Goal: Information Seeking & Learning: Learn about a topic

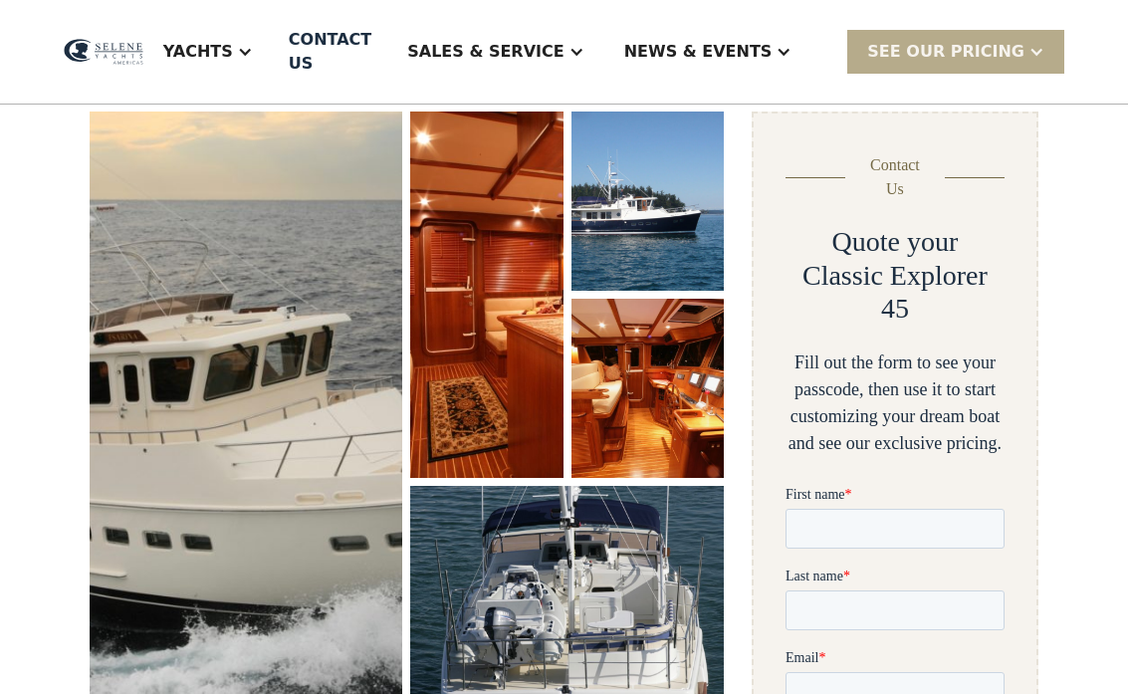
scroll to position [311, 0]
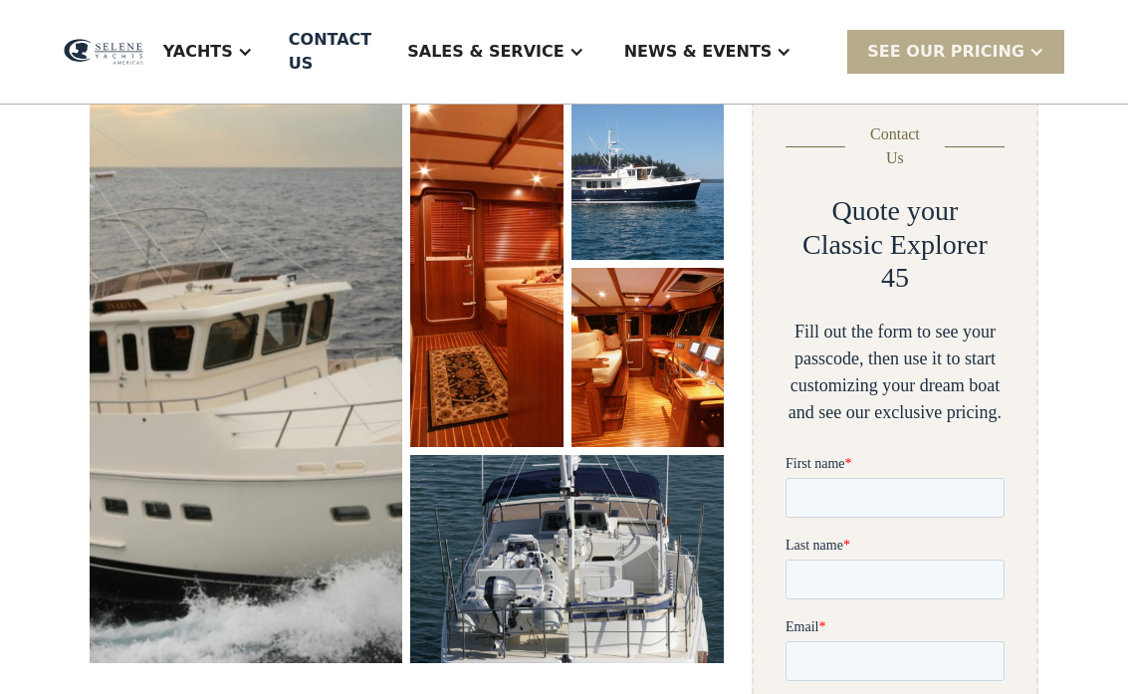
click at [181, 311] on img "open lightbox" at bounding box center [247, 372] width 316 height 586
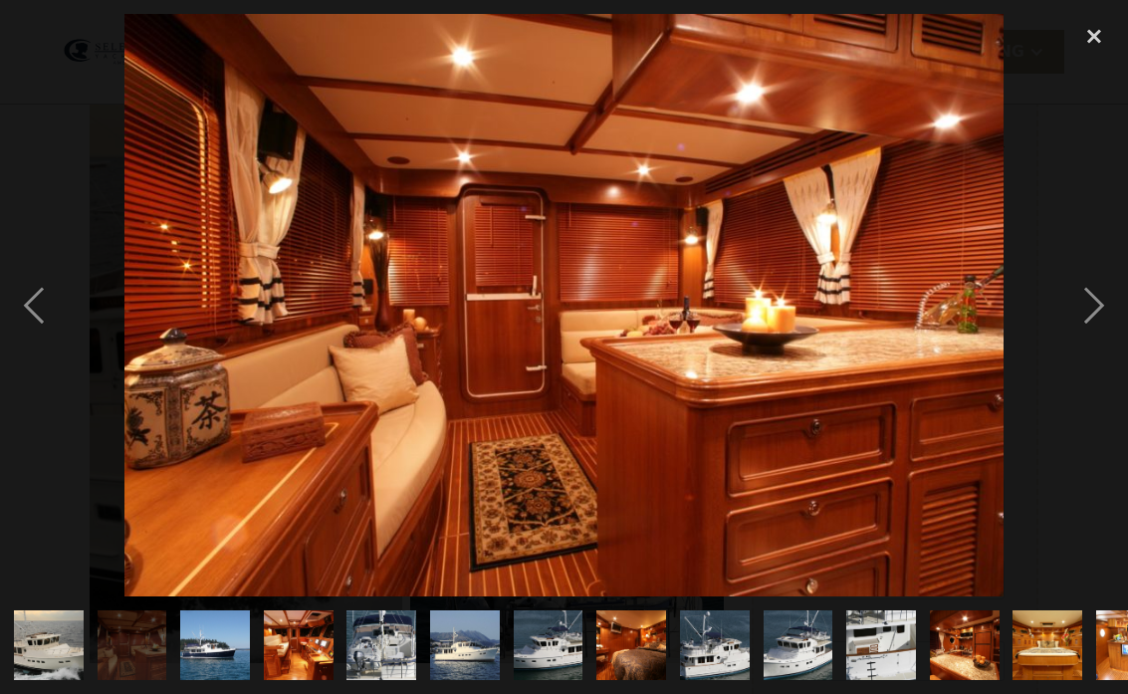
scroll to position [0, 0]
click at [40, 281] on div "previous image" at bounding box center [34, 305] width 68 height 582
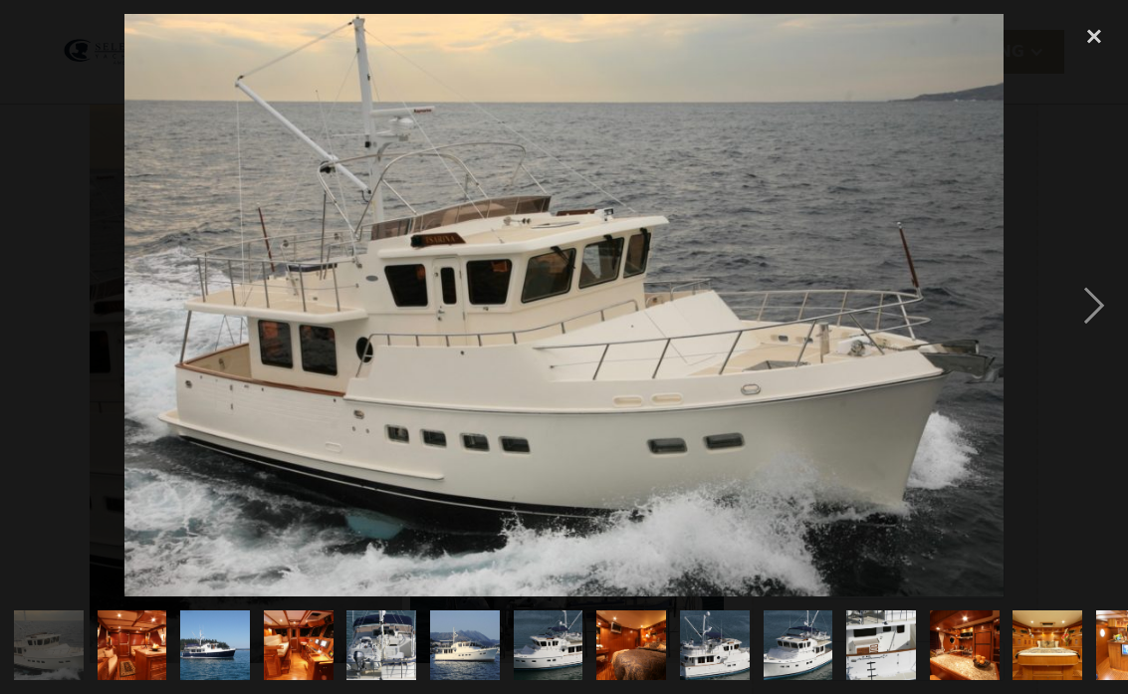
click at [1089, 327] on div "next image" at bounding box center [1094, 305] width 68 height 582
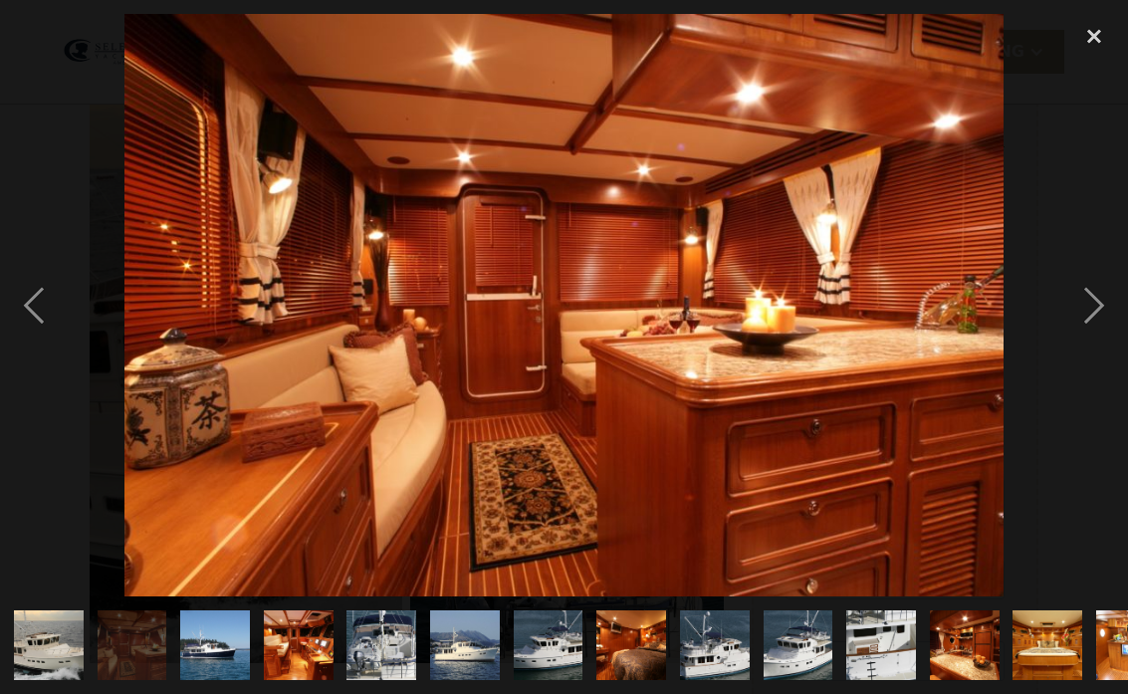
click at [125, 203] on img at bounding box center [563, 305] width 879 height 582
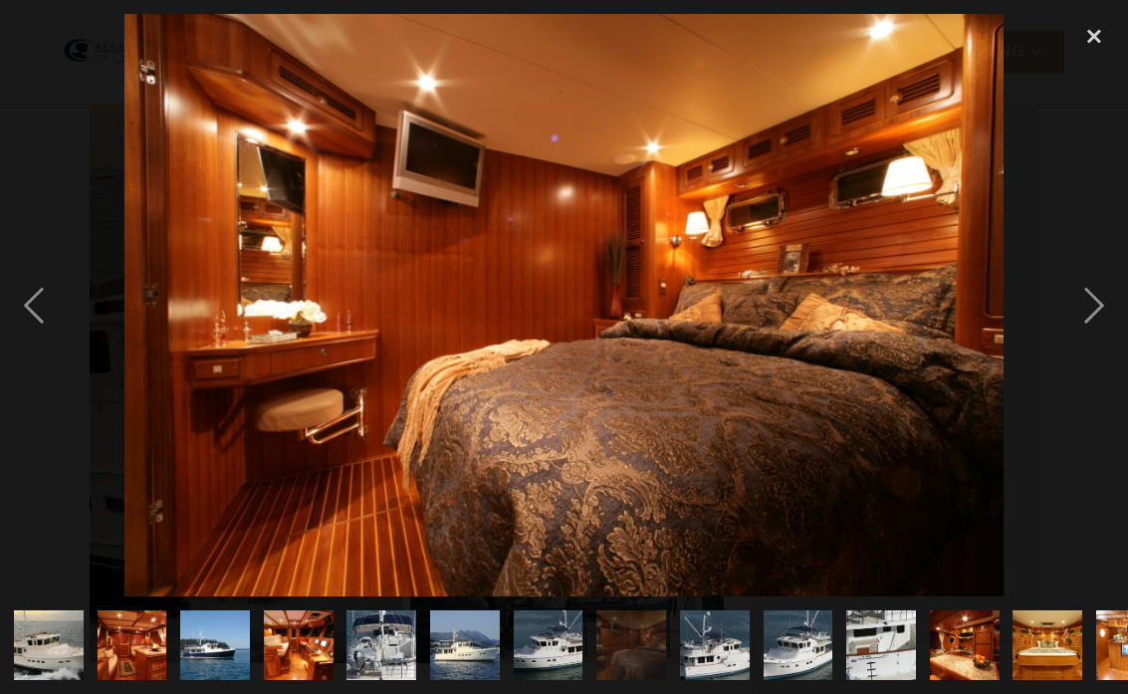
click at [0, 116] on div "previous image" at bounding box center [34, 305] width 68 height 582
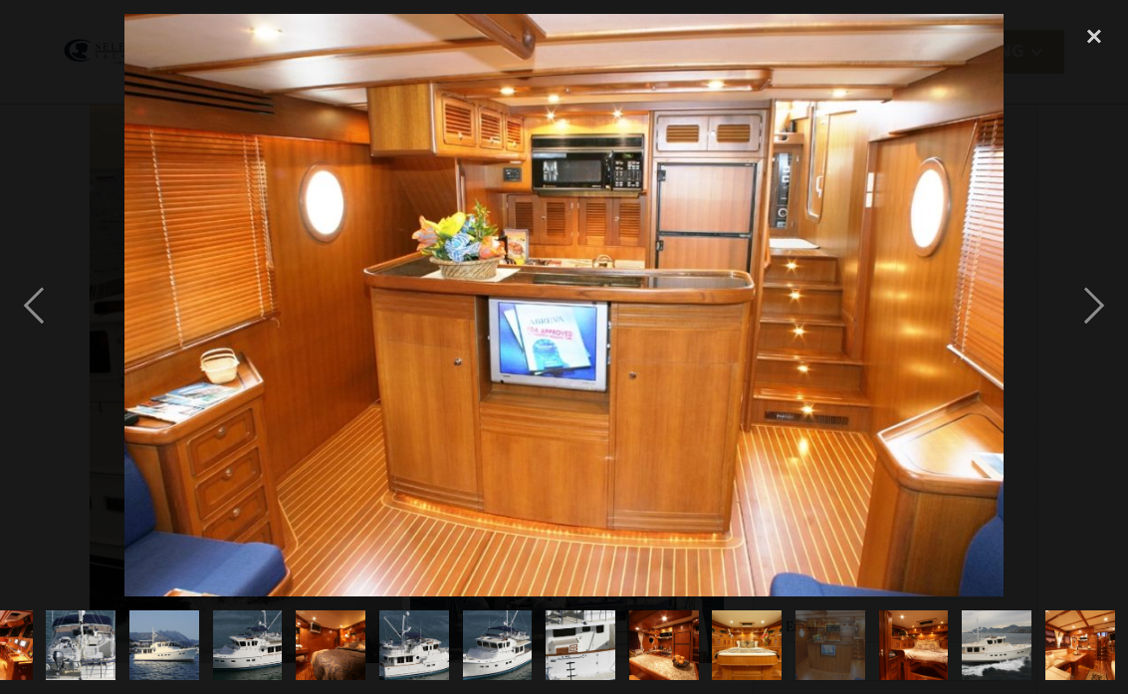
scroll to position [0, 302]
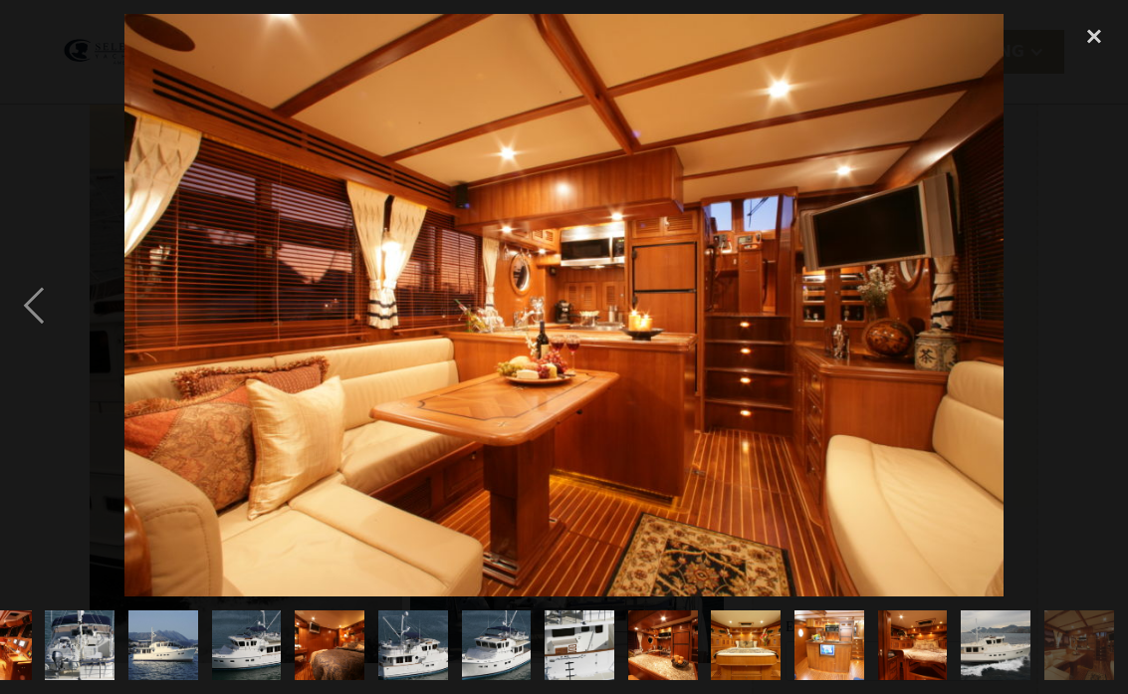
click at [51, 317] on div "previous image" at bounding box center [34, 305] width 68 height 582
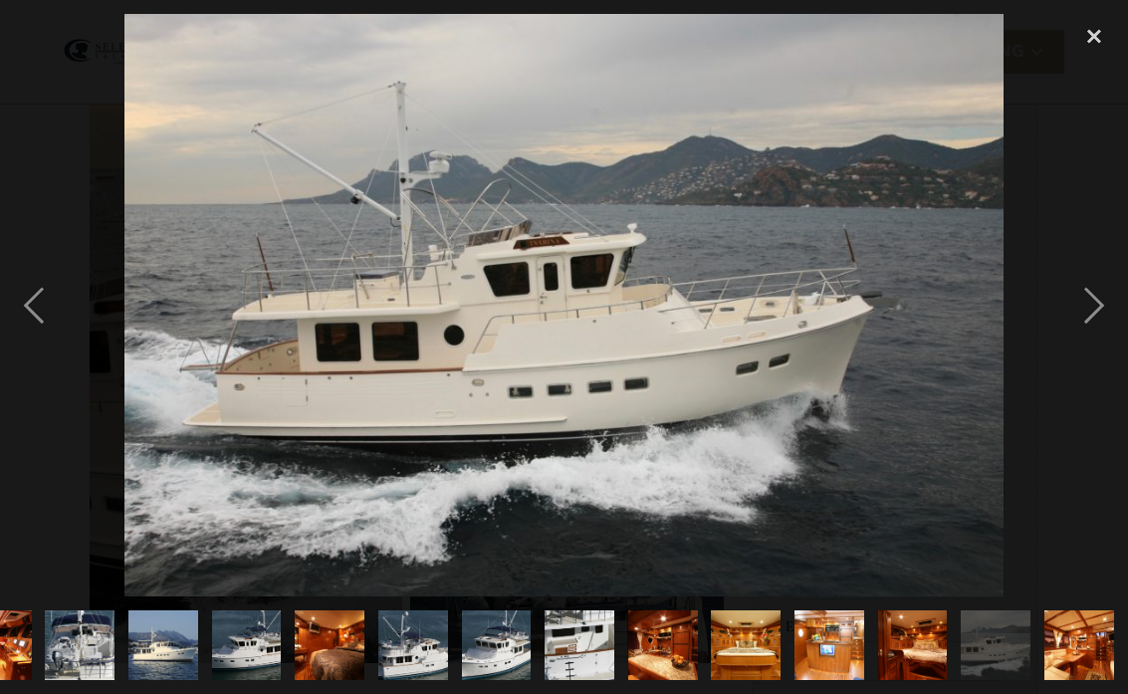
click at [1087, 36] on div "close lightbox" at bounding box center [1094, 36] width 68 height 44
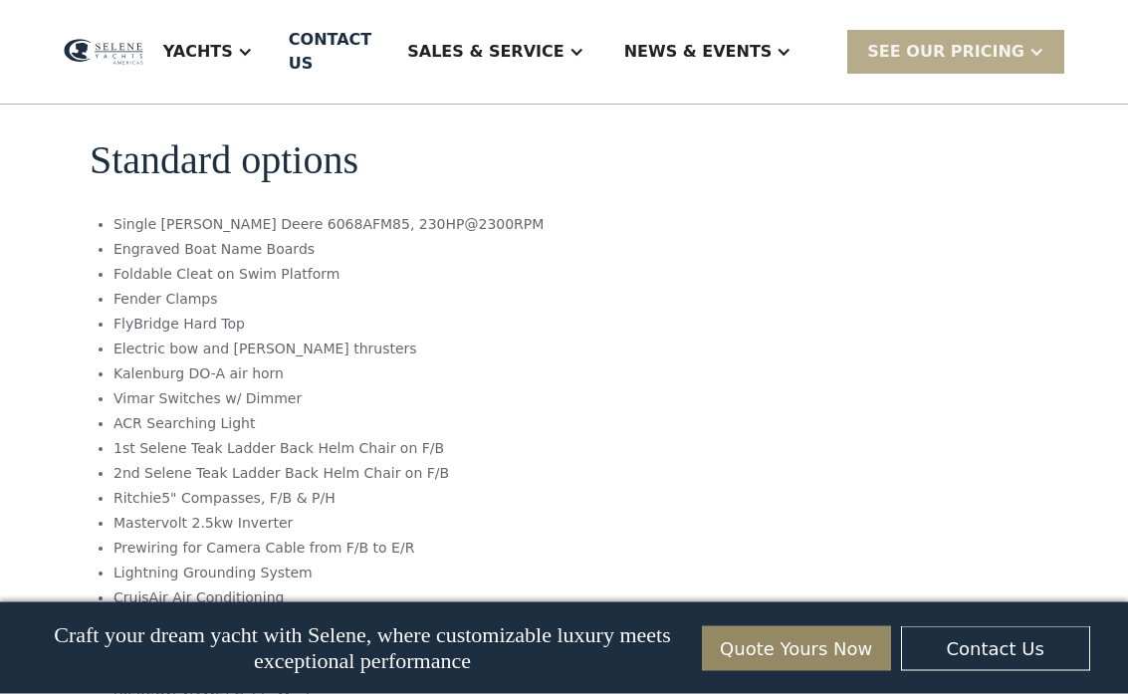
scroll to position [2263, 0]
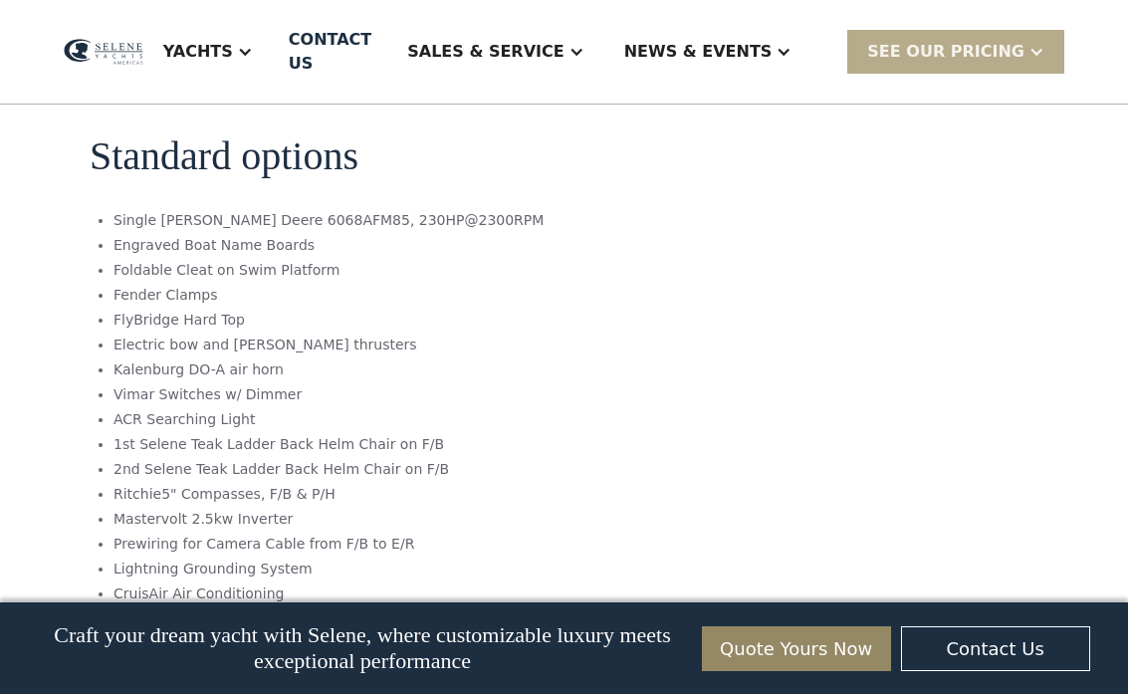
click at [0, 70] on div "Yachts Ocean Explorer Ocean Explorer 60 Ocean Explorer 72 Ocean Explorer 78 Cla…" at bounding box center [564, 52] width 1128 height 105
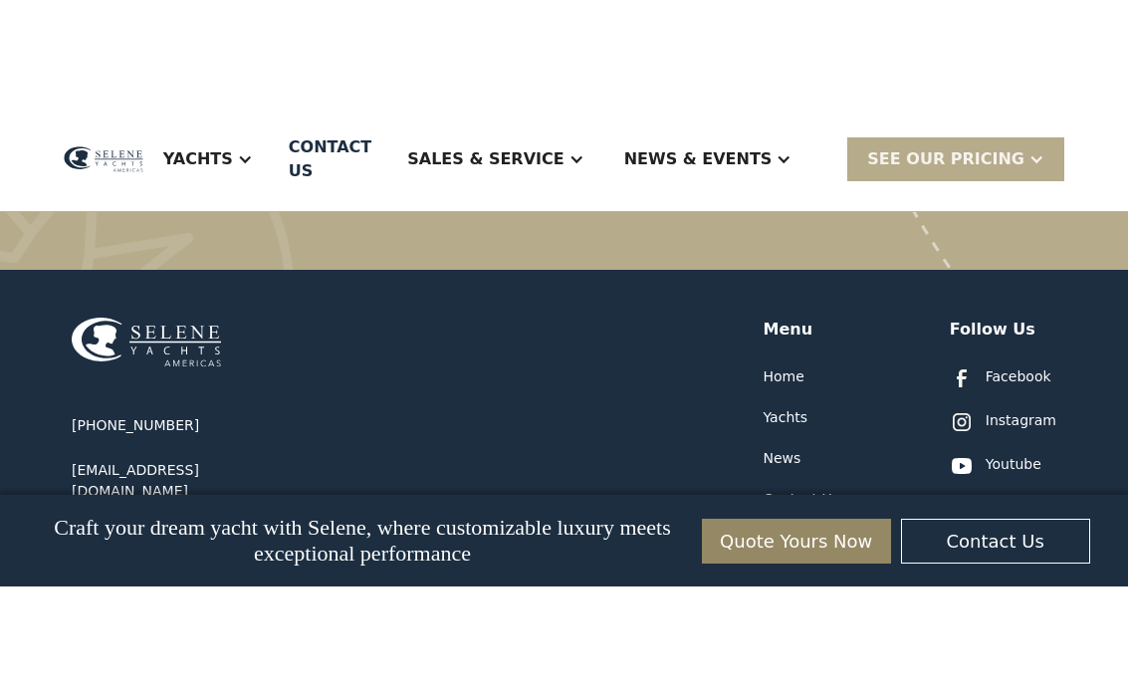
scroll to position [5002, 0]
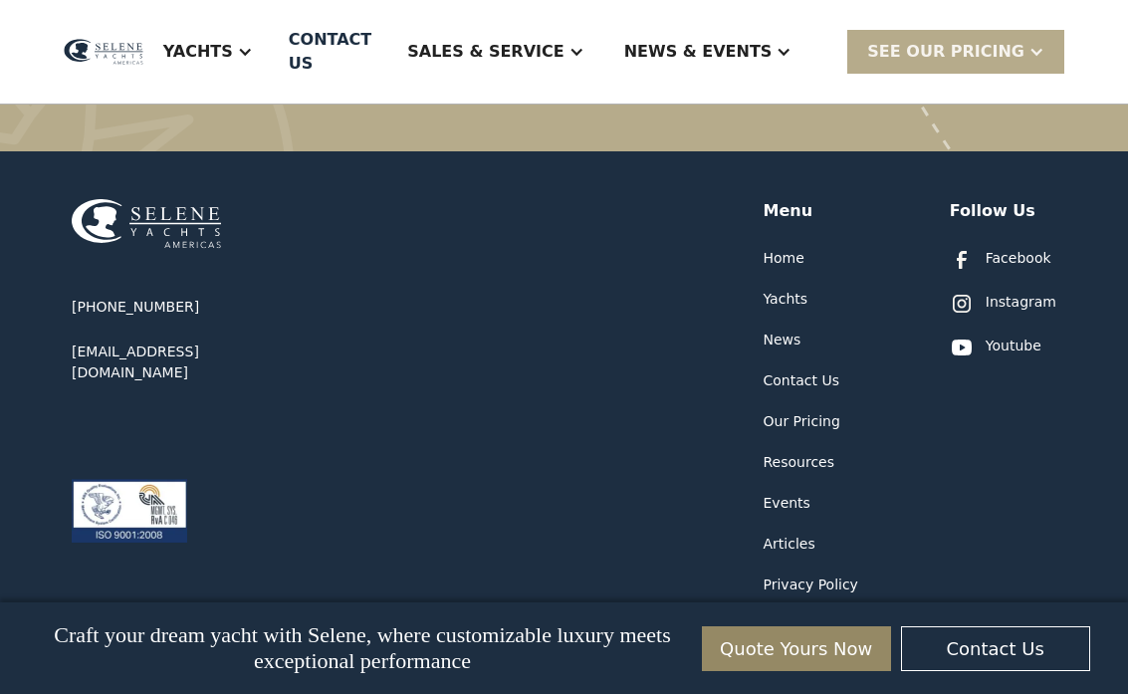
click at [786, 411] on div "Our Pricing" at bounding box center [802, 421] width 77 height 21
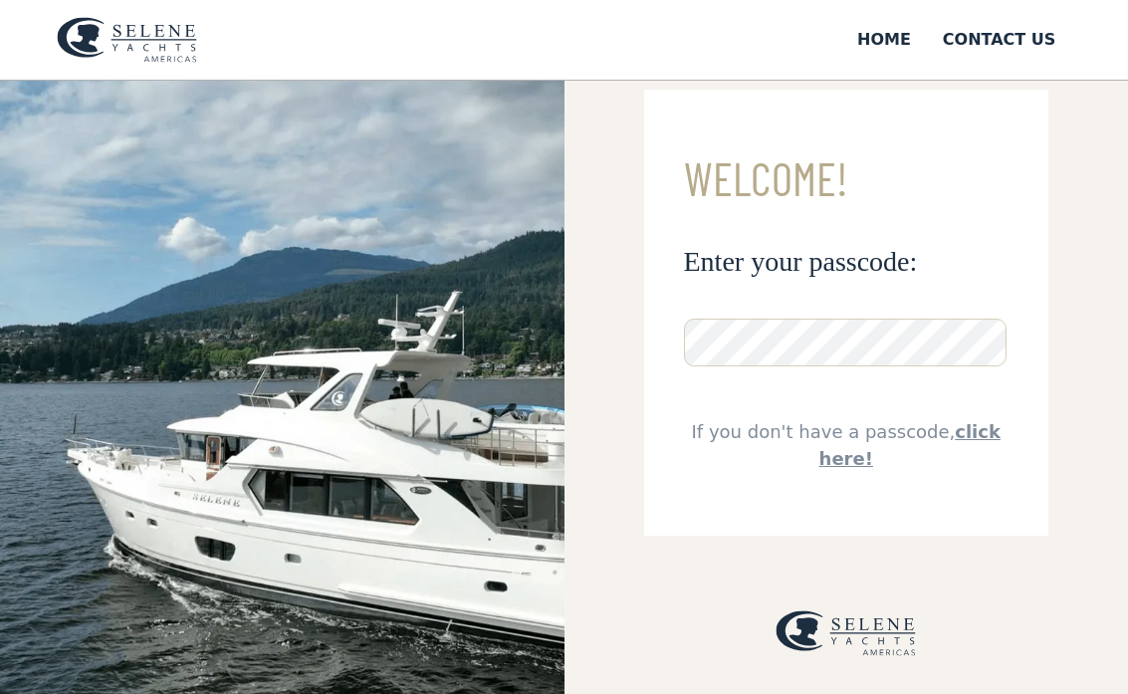
scroll to position [97, 0]
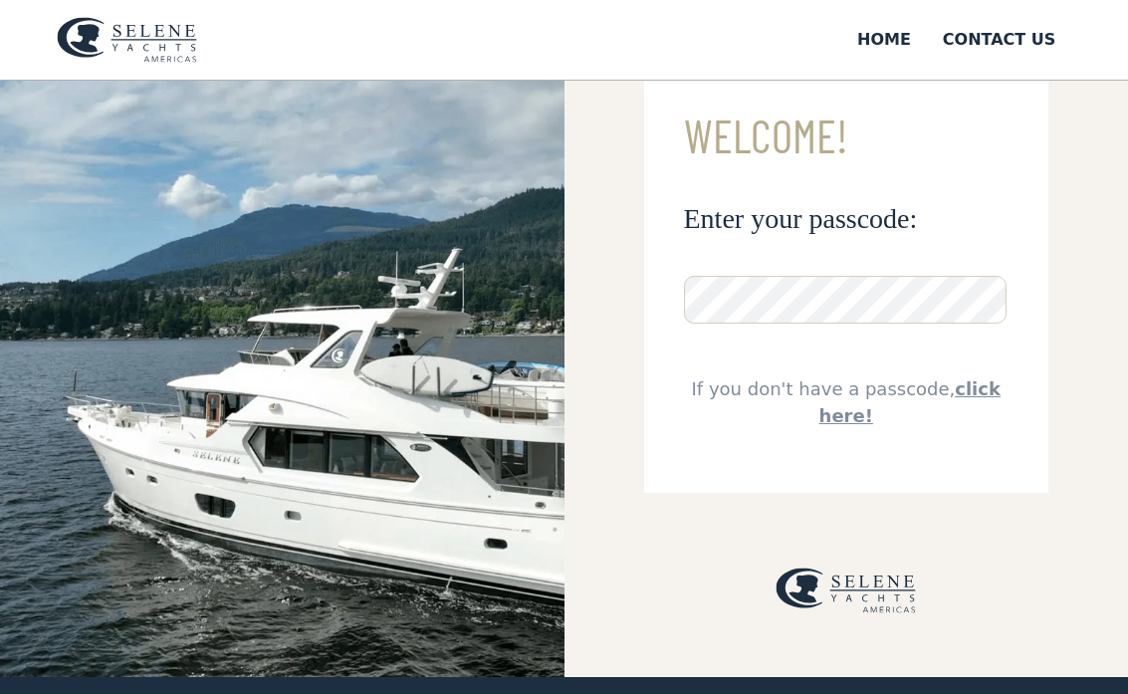
click at [956, 388] on link "click here!" at bounding box center [909, 403] width 181 height 48
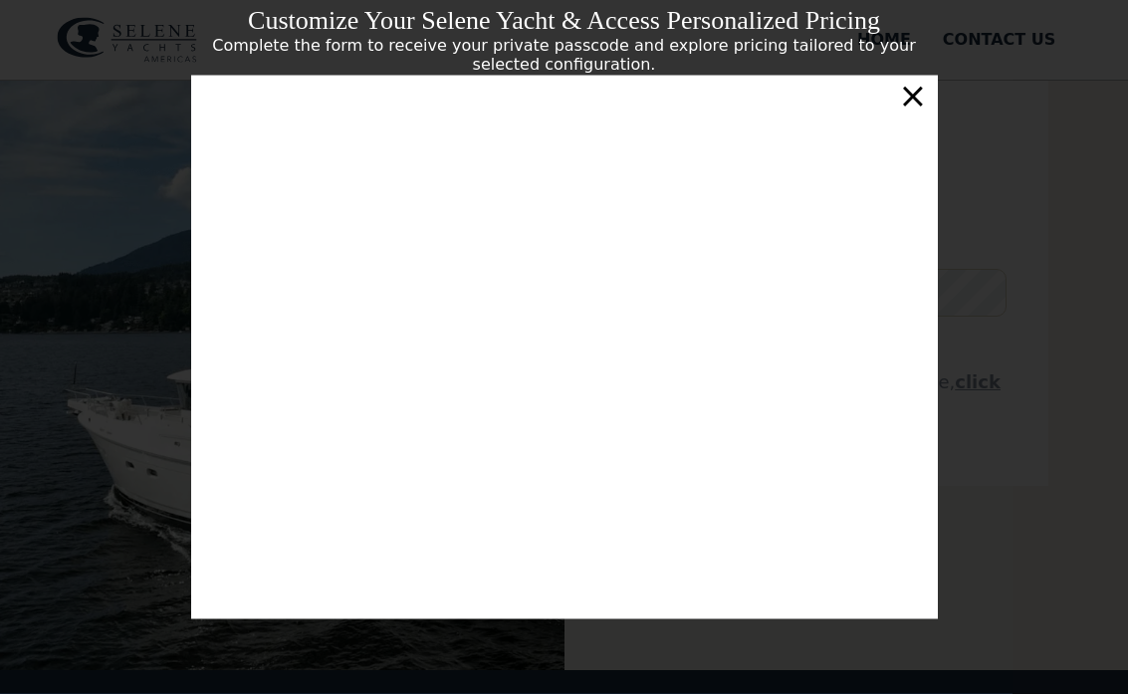
scroll to position [112, 0]
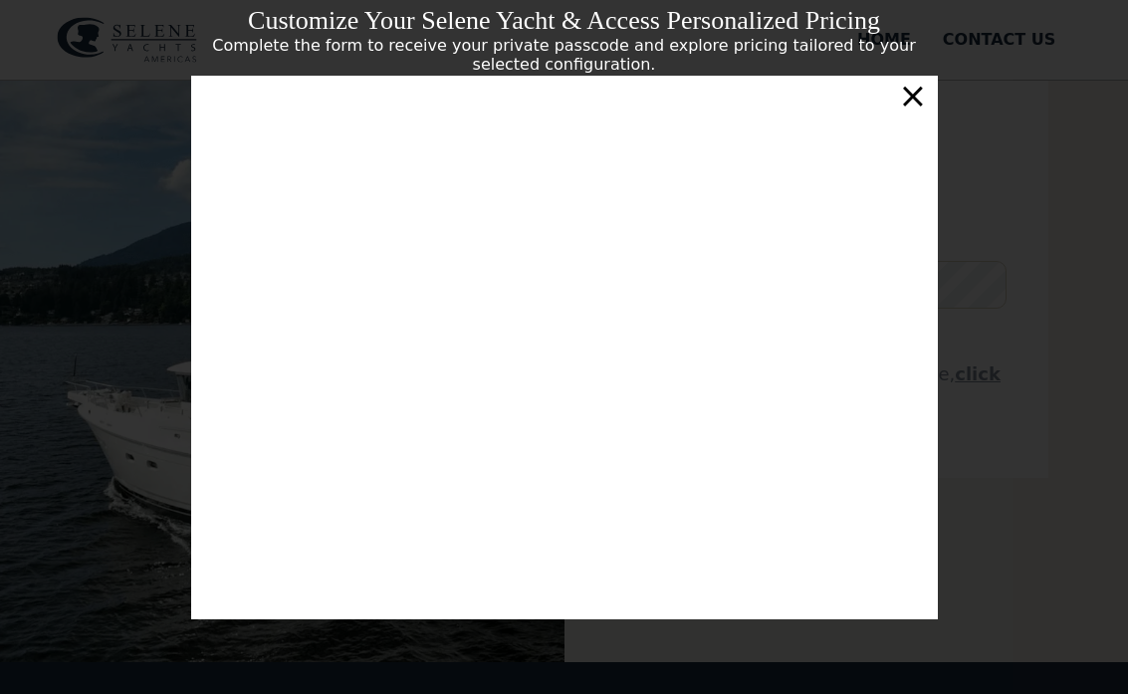
click at [922, 104] on div "×" at bounding box center [912, 96] width 29 height 40
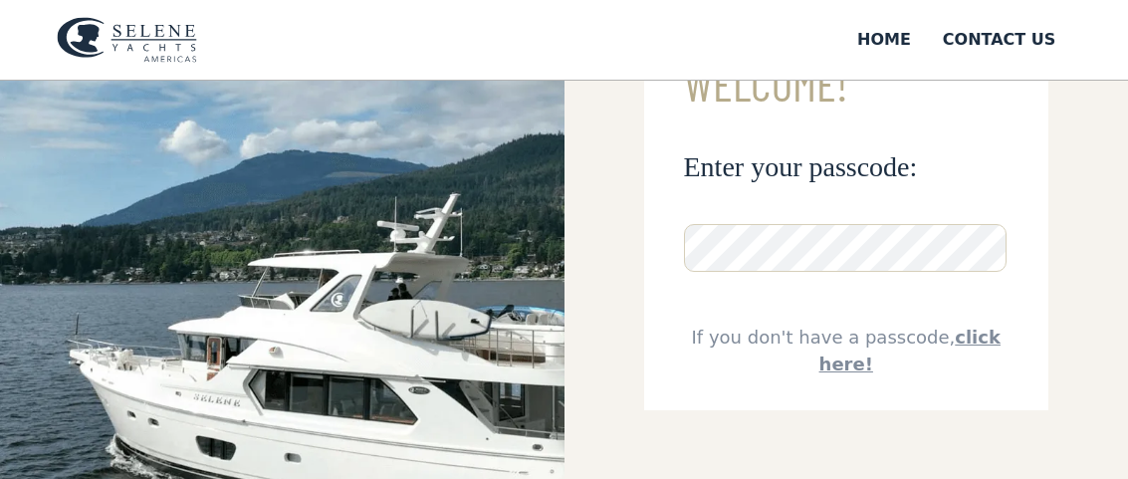
scroll to position [0, 0]
